Goal: Transaction & Acquisition: Book appointment/travel/reservation

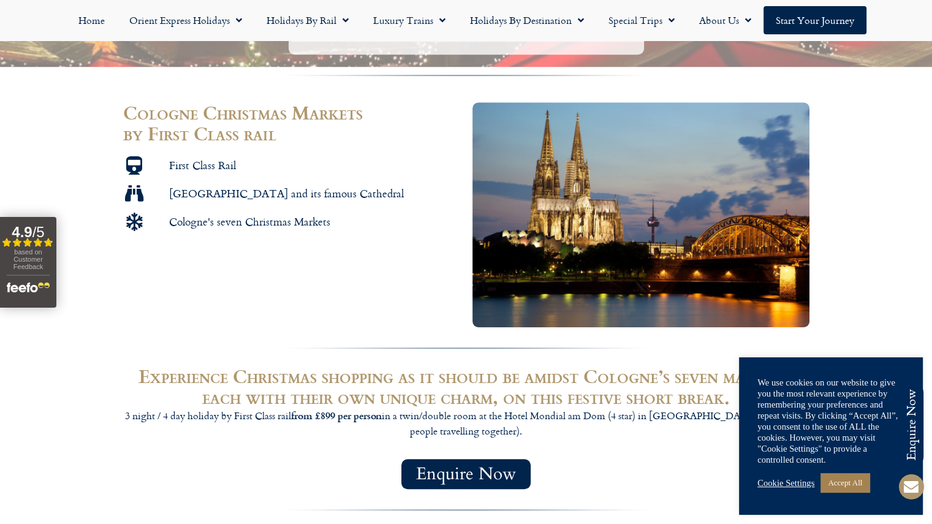
scroll to position [636, 0]
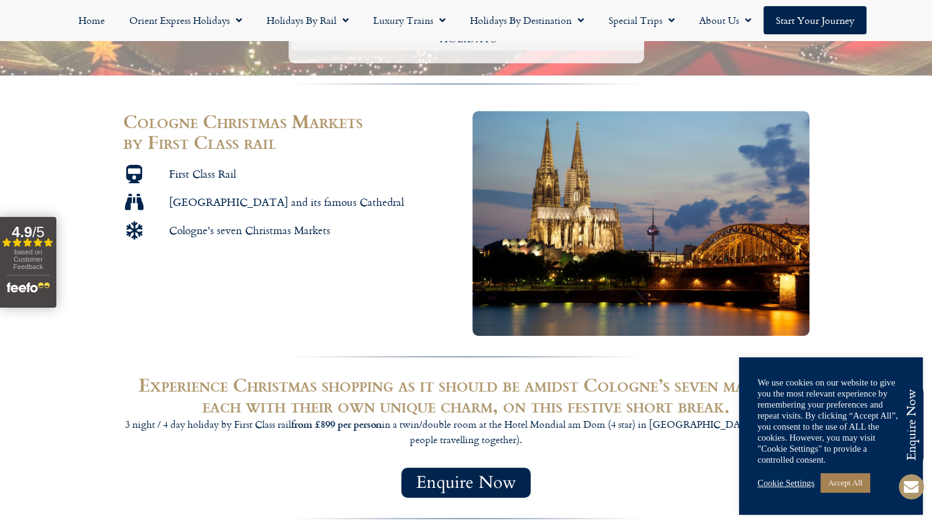
drag, startPoint x: 939, startPoint y: 68, endPoint x: 937, endPoint y: 215, distance: 147.1
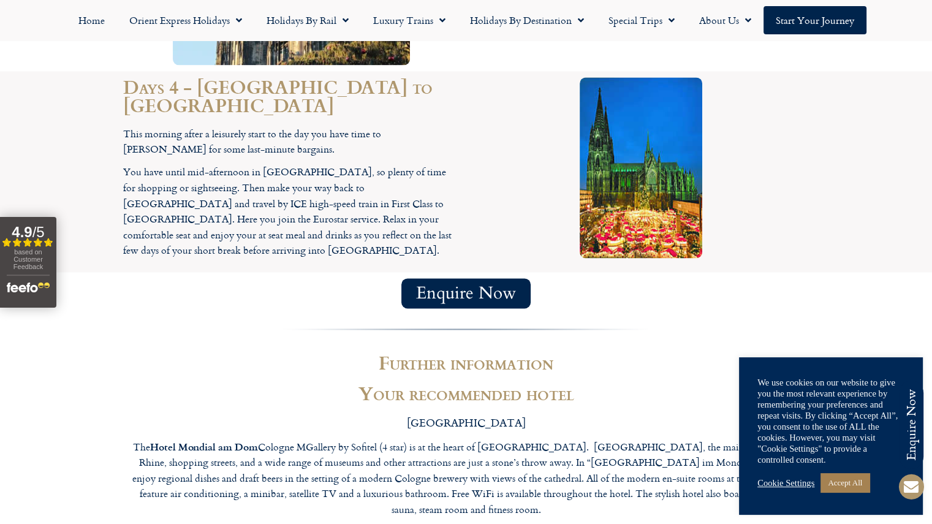
scroll to position [1741, 0]
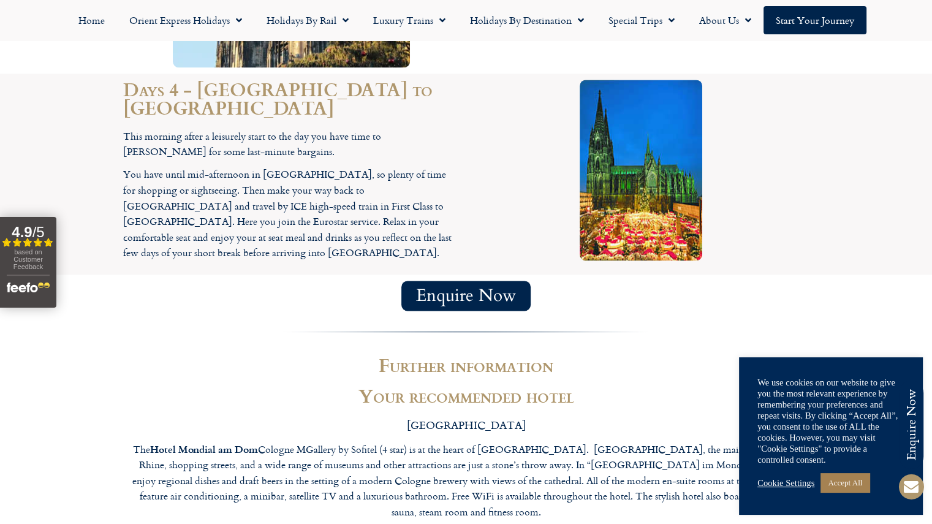
click at [633, 208] on img at bounding box center [641, 170] width 123 height 181
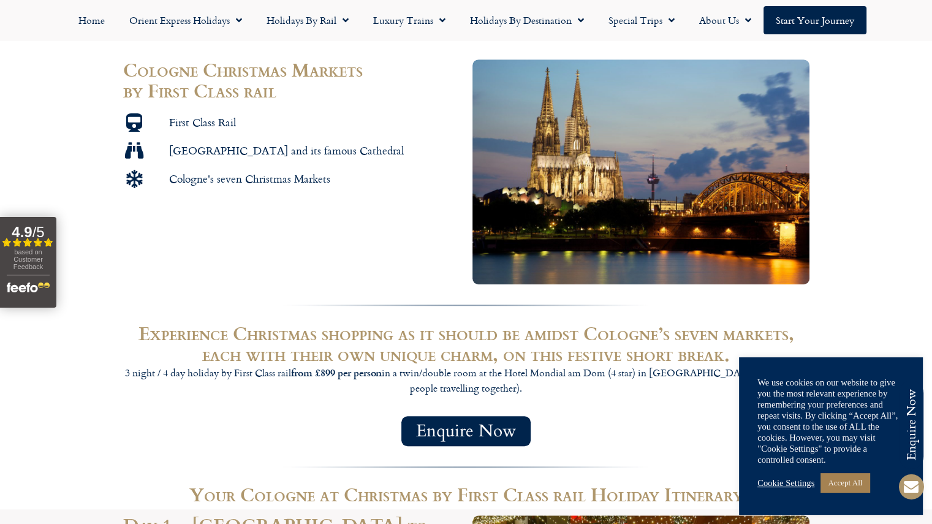
scroll to position [640, 0]
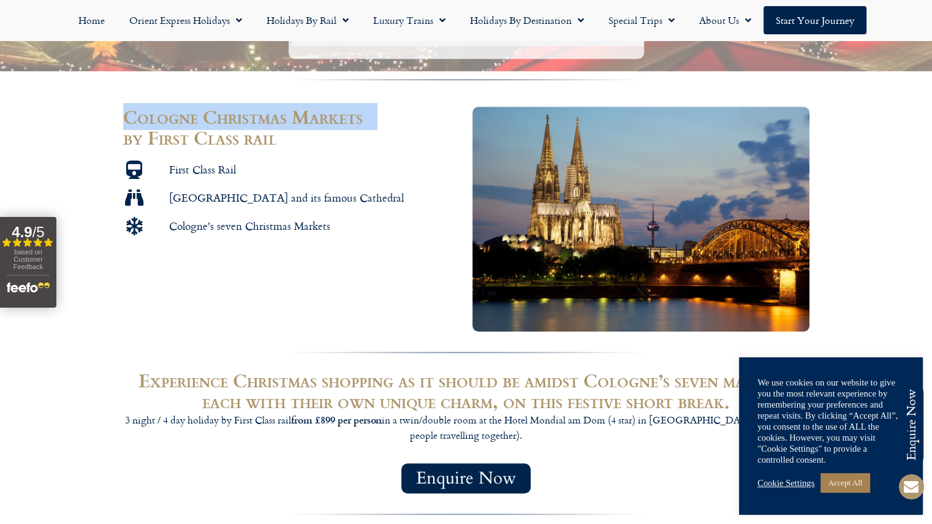
drag, startPoint x: 124, startPoint y: 115, endPoint x: 379, endPoint y: 114, distance: 255.0
click at [379, 114] on span "Cologne Christmas Markets by First Class rail" at bounding box center [279, 127] width 313 height 48
copy span "Cologne Christmas Markets"
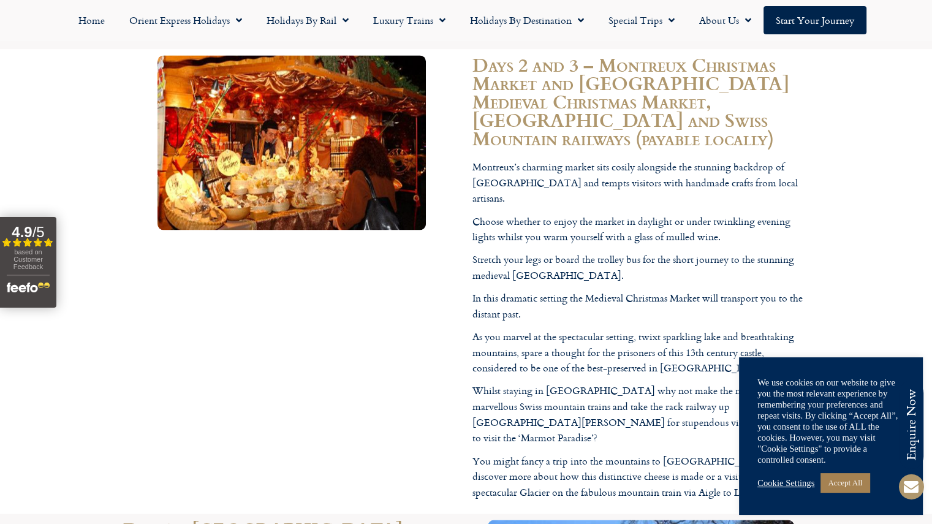
scroll to position [1678, 0]
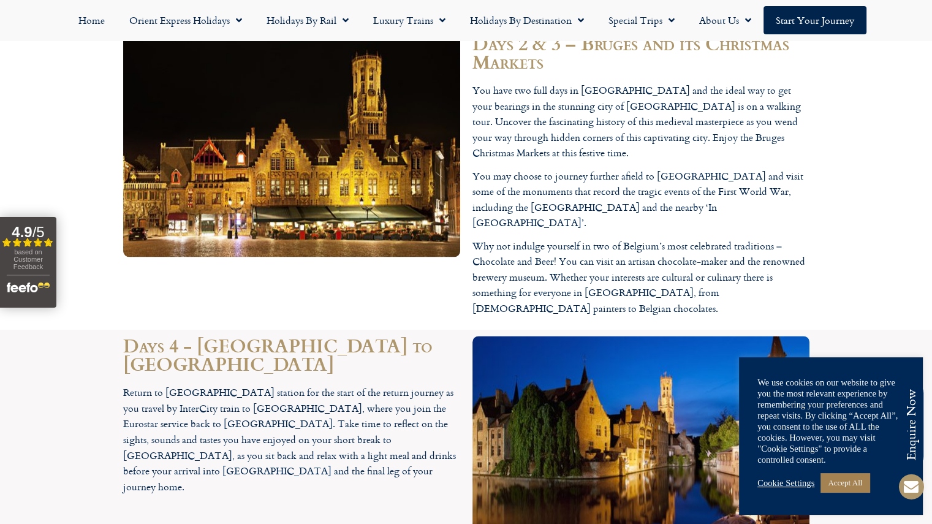
scroll to position [1478, 0]
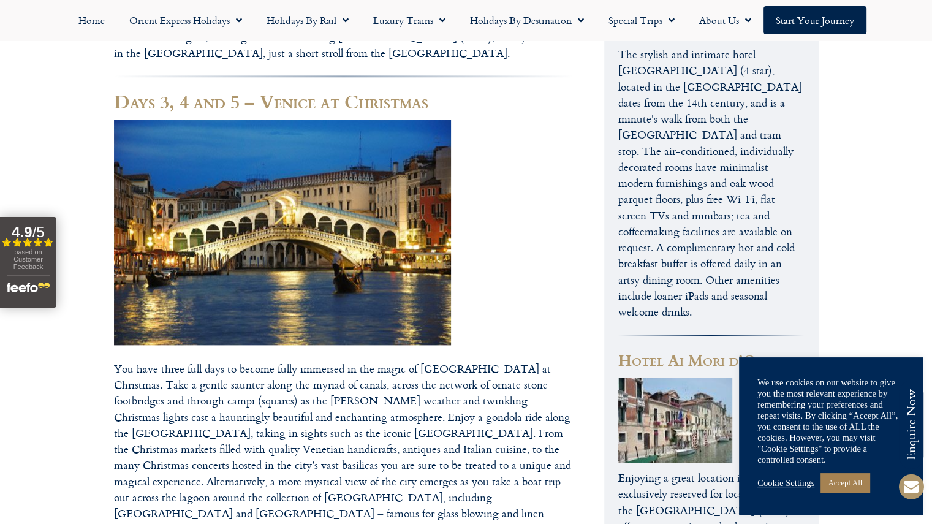
scroll to position [1150, 0]
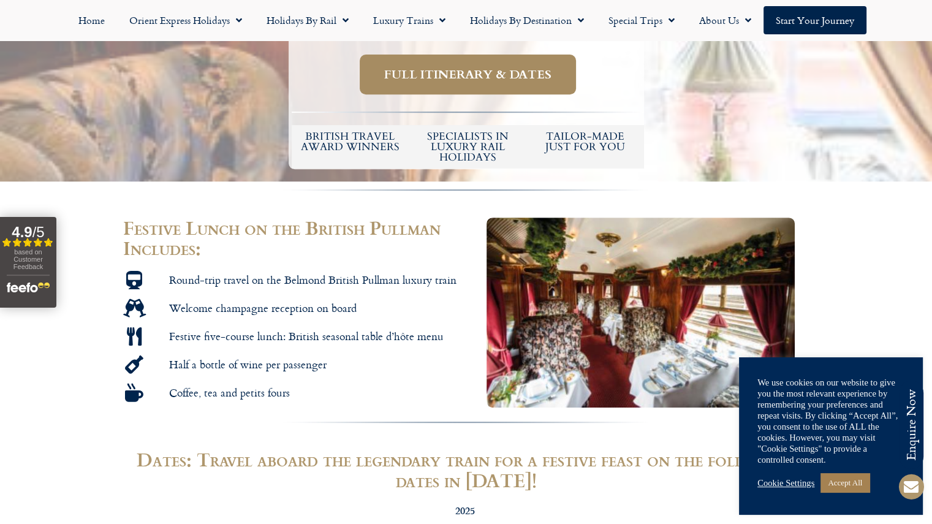
scroll to position [340, 0]
